Goal: Check status: Check status

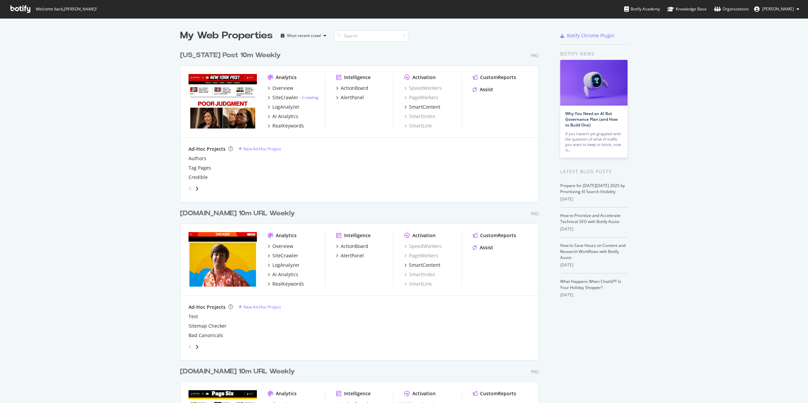
scroll to position [397, 795]
click at [280, 89] on div "Overview" at bounding box center [282, 88] width 21 height 7
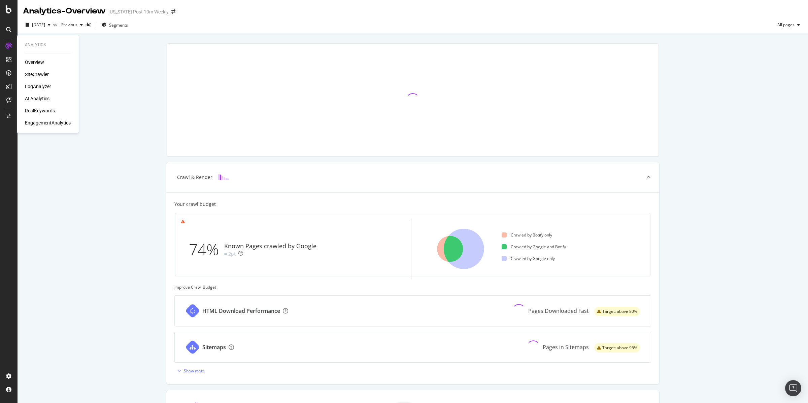
click at [40, 71] on div "SiteCrawler" at bounding box center [37, 74] width 24 height 7
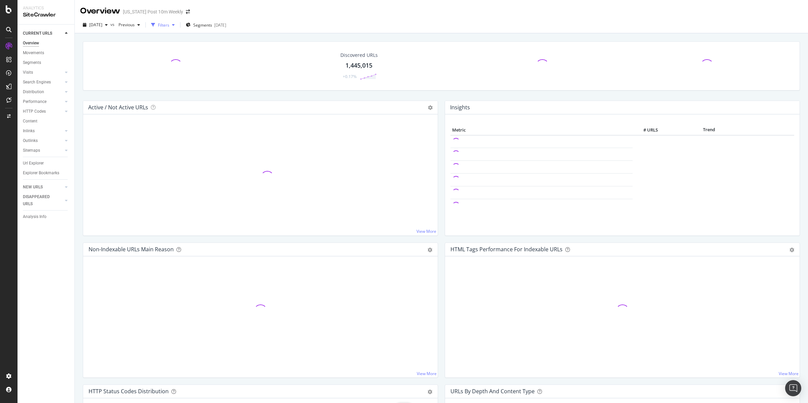
click at [169, 25] on div "Filters" at bounding box center [163, 25] width 11 height 6
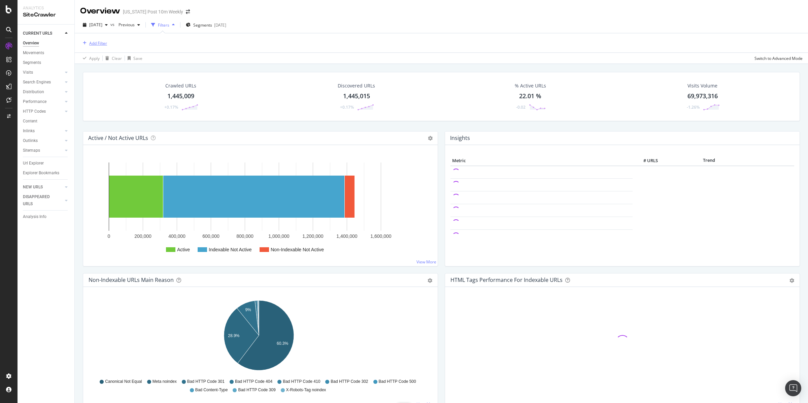
click at [98, 41] on div "Add Filter" at bounding box center [98, 43] width 18 height 6
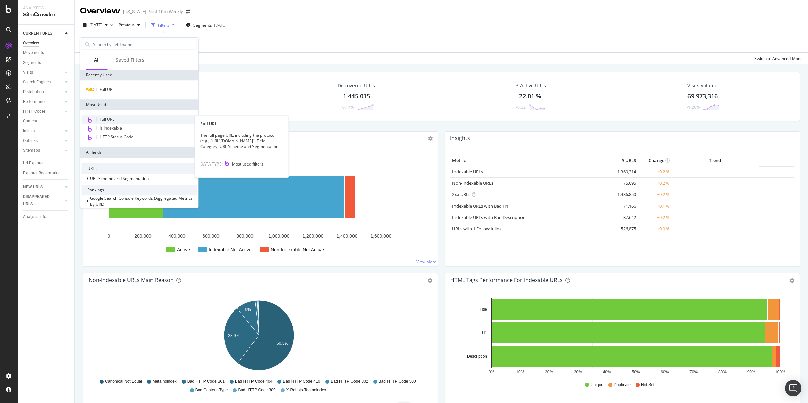
click at [100, 119] on span "Full URL" at bounding box center [107, 119] width 15 height 6
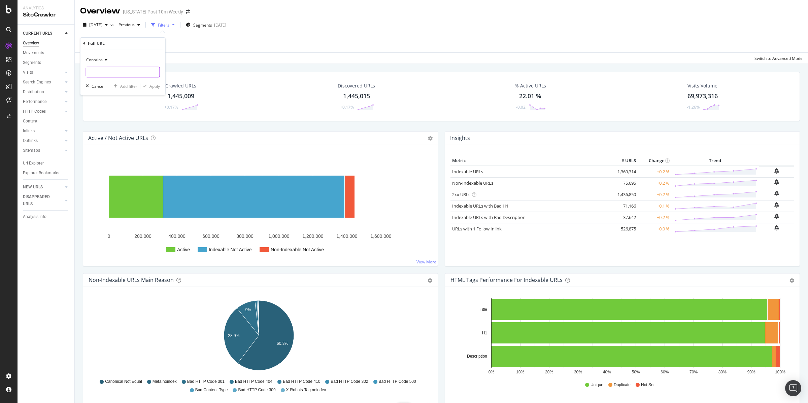
click at [99, 68] on input "text" at bounding box center [122, 72] width 73 height 11
type input "/author/"
click at [153, 86] on div "Apply" at bounding box center [154, 86] width 10 height 6
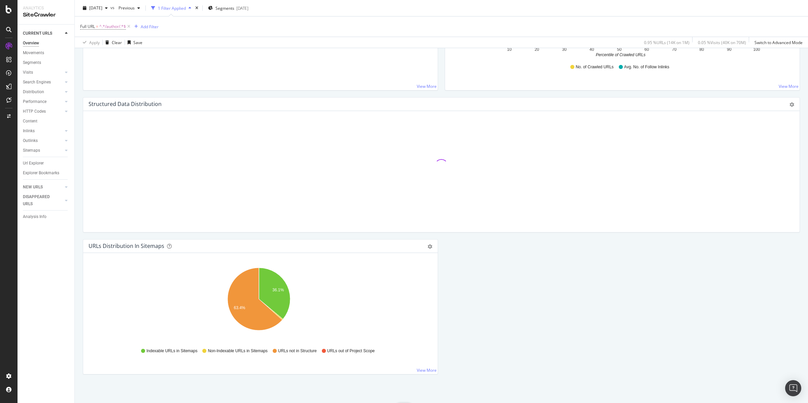
scroll to position [606, 0]
click at [38, 162] on div "Url Explorer" at bounding box center [33, 163] width 21 height 7
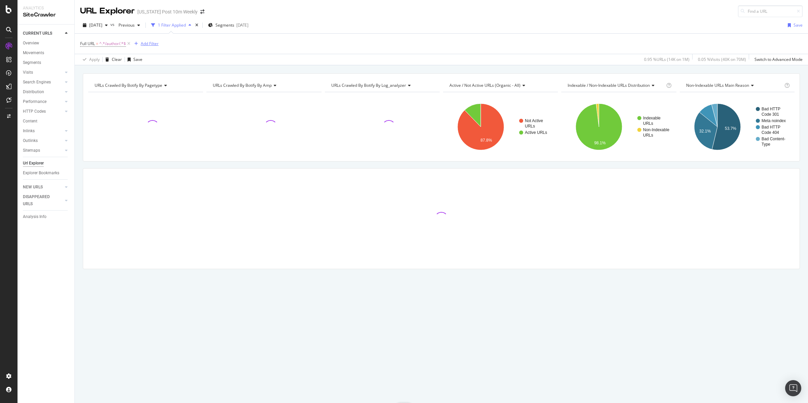
click at [152, 45] on div "Add Filter" at bounding box center [150, 44] width 18 height 6
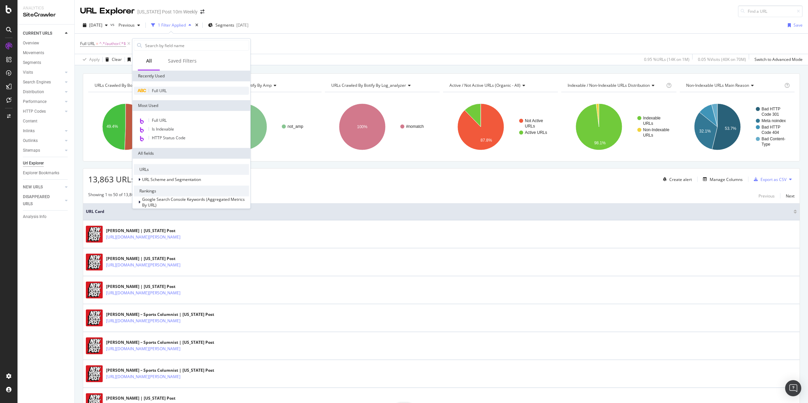
click at [157, 90] on span "Full URL" at bounding box center [159, 91] width 15 height 6
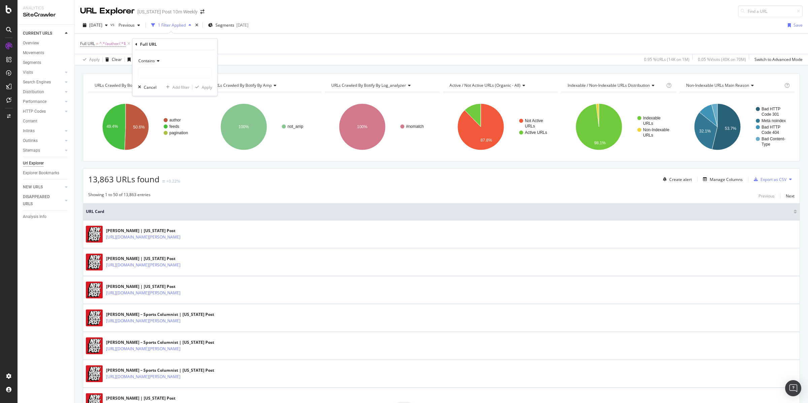
click at [160, 62] on div "Contains" at bounding box center [175, 61] width 74 height 11
click at [153, 109] on span "Ends with" at bounding box center [150, 110] width 18 height 6
click at [146, 71] on input "text" at bounding box center [174, 73] width 73 height 11
type input "nyp/"
click at [205, 88] on div "Apply" at bounding box center [207, 87] width 10 height 6
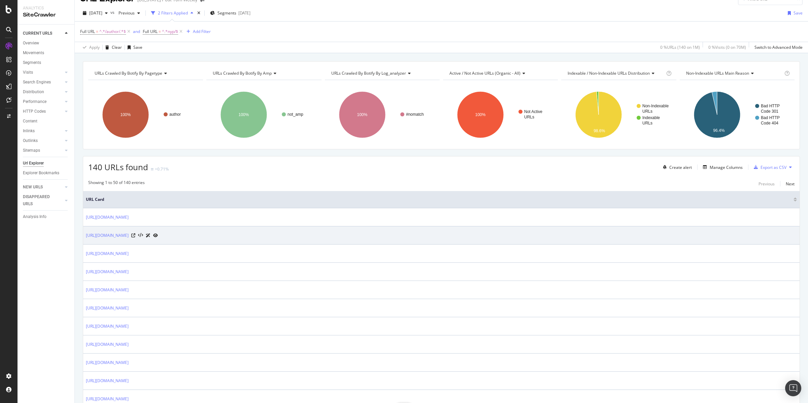
scroll to position [19, 0]
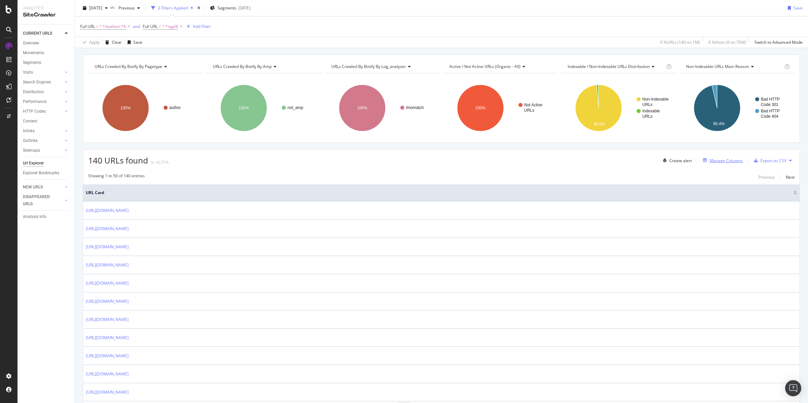
click at [716, 162] on div "Manage Columns" at bounding box center [726, 161] width 33 height 6
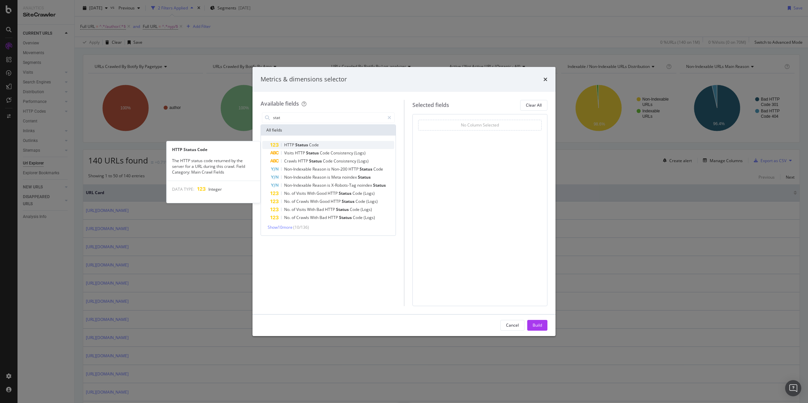
type input "stat"
click at [289, 143] on span "HTTP" at bounding box center [289, 145] width 11 height 6
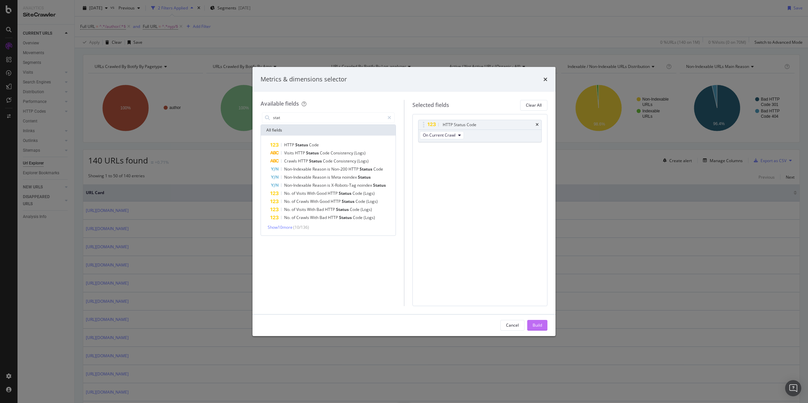
click at [535, 325] on div "Build" at bounding box center [537, 326] width 9 height 6
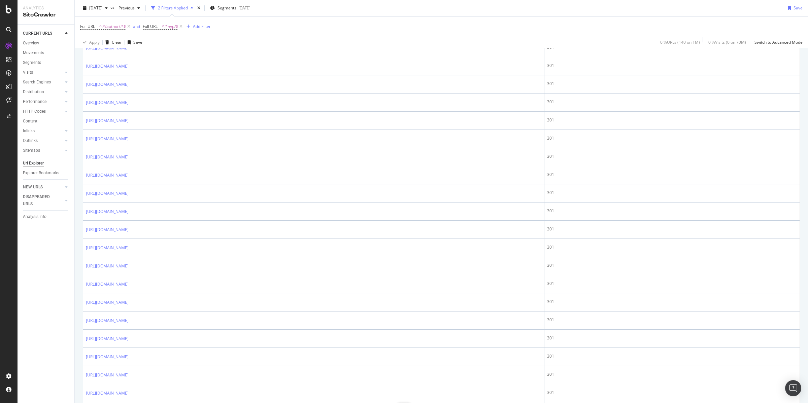
scroll to position [780, 0]
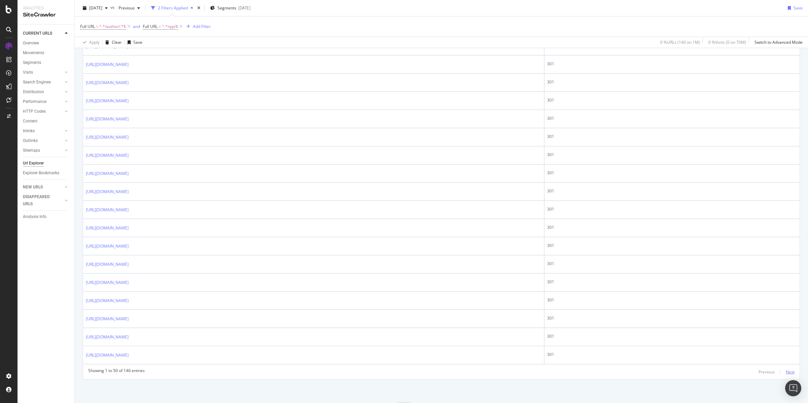
click at [786, 373] on div "Next" at bounding box center [790, 372] width 9 height 6
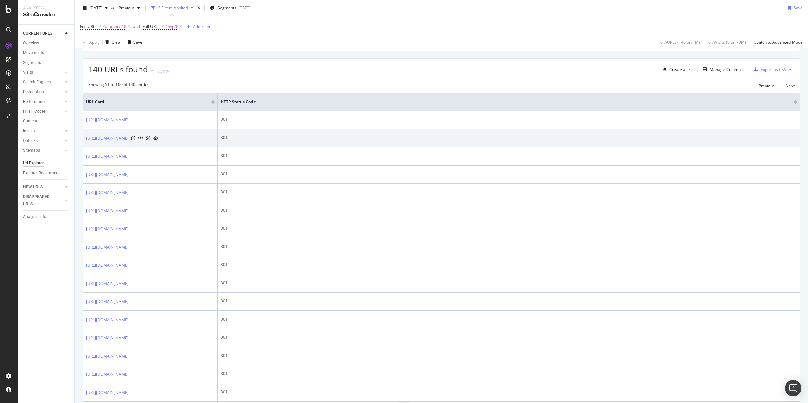
scroll to position [0, 0]
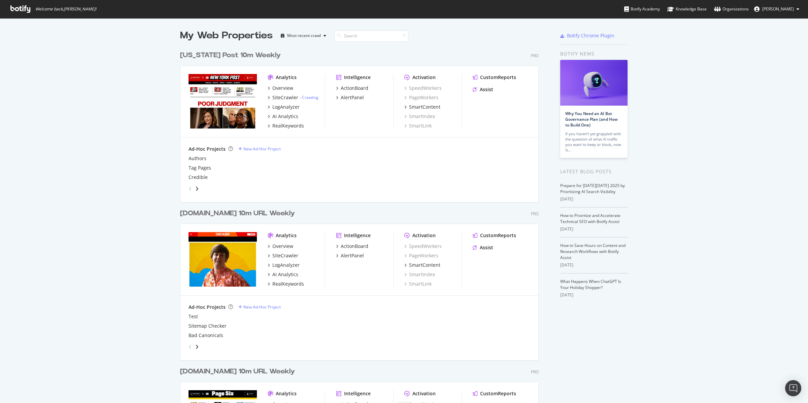
scroll to position [397, 795]
click at [347, 255] on div "AlertPanel" at bounding box center [352, 255] width 23 height 7
